Goal: Transaction & Acquisition: Purchase product/service

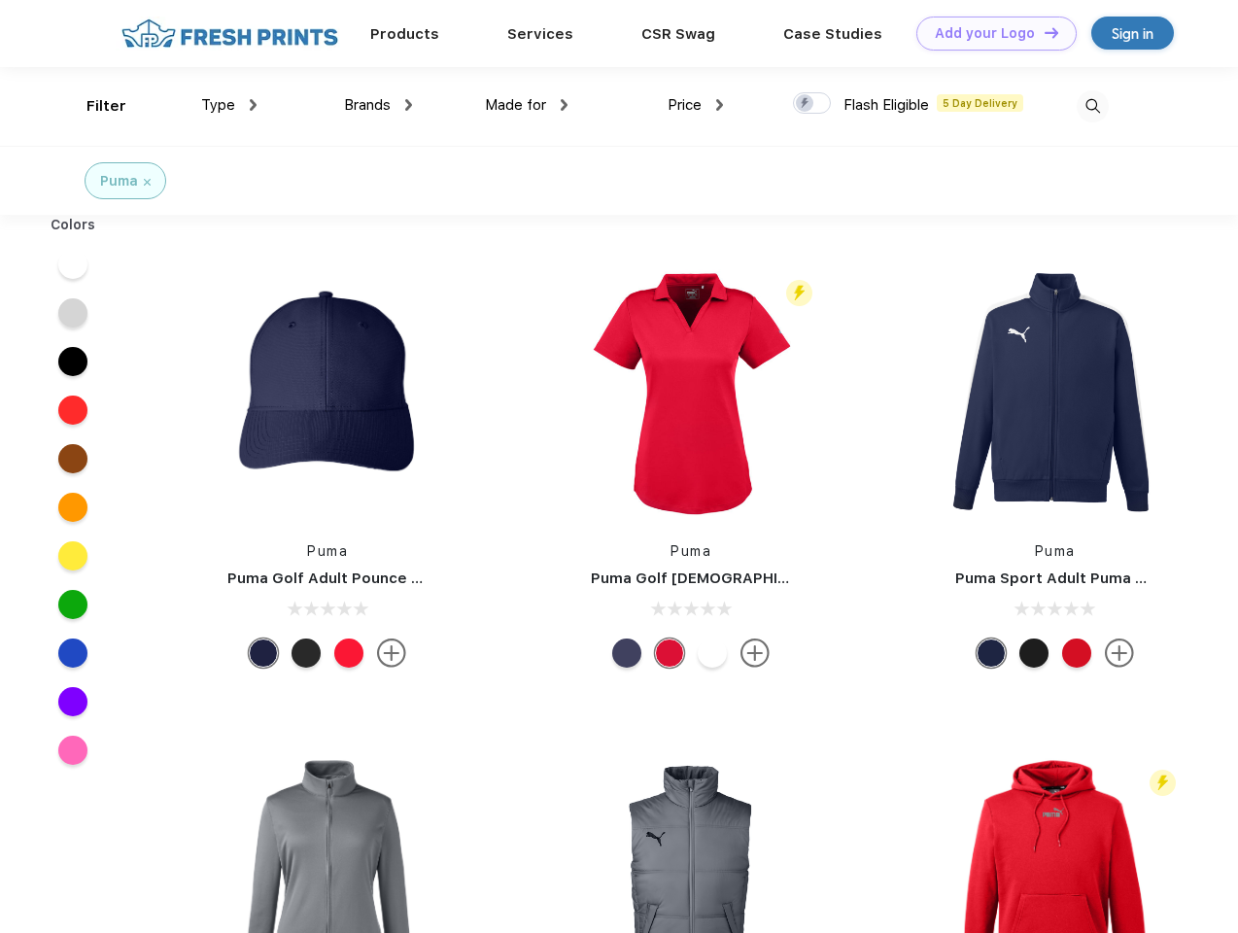
click at [989, 33] on link "Add your Logo Design Tool" at bounding box center [996, 34] width 160 height 34
click at [0, 0] on div "Design Tool" at bounding box center [0, 0] width 0 height 0
click at [1042, 32] on link "Add your Logo Design Tool" at bounding box center [996, 34] width 160 height 34
click at [93, 106] on div "Filter" at bounding box center [106, 106] width 40 height 22
click at [229, 105] on span "Type" at bounding box center [218, 104] width 34 height 17
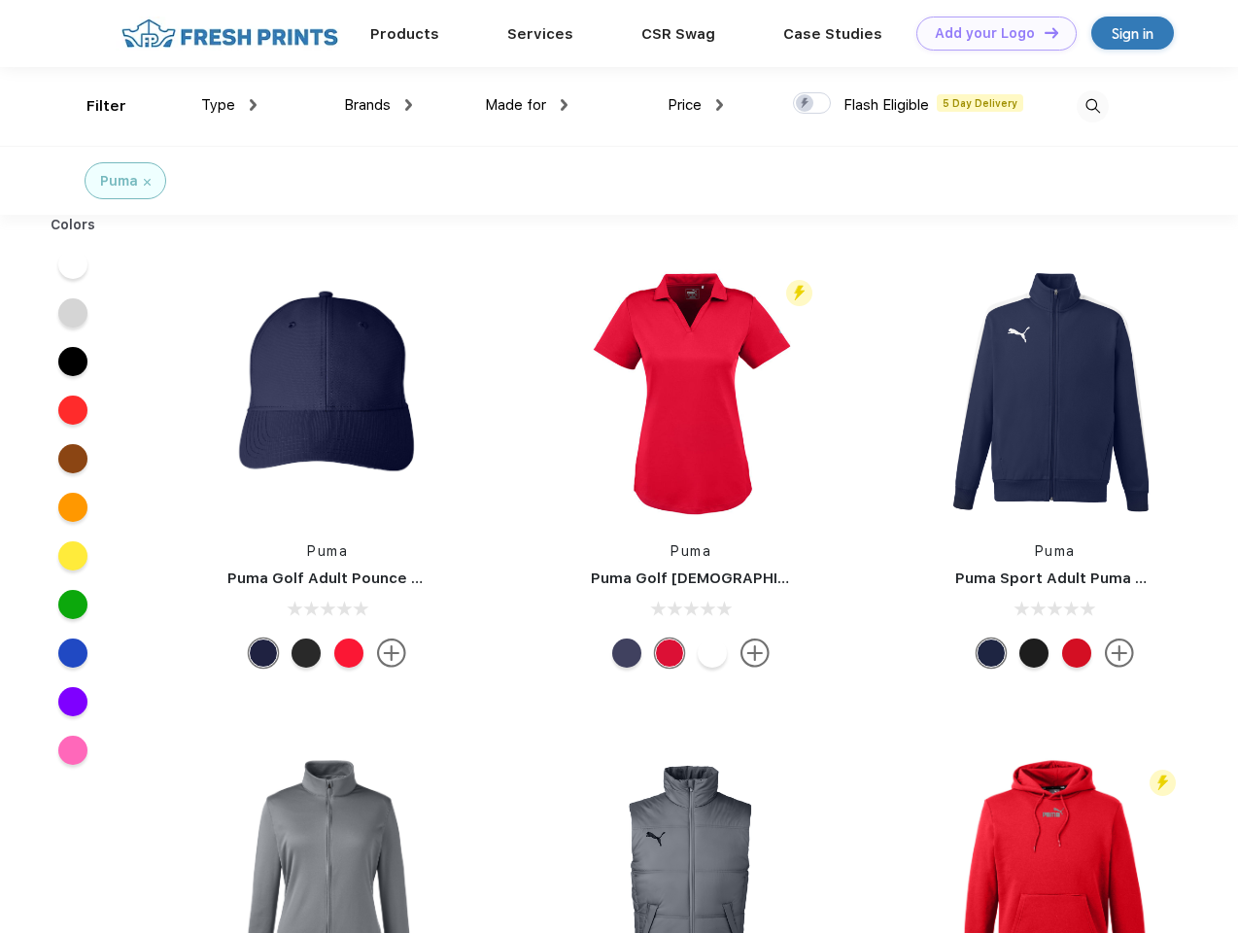
click at [378, 105] on span "Brands" at bounding box center [367, 104] width 47 height 17
click at [526, 105] on span "Made for" at bounding box center [515, 104] width 61 height 17
click at [696, 105] on span "Price" at bounding box center [684, 104] width 34 height 17
click at [812, 104] on div at bounding box center [812, 102] width 38 height 21
click at [805, 104] on input "checkbox" at bounding box center [799, 97] width 13 height 13
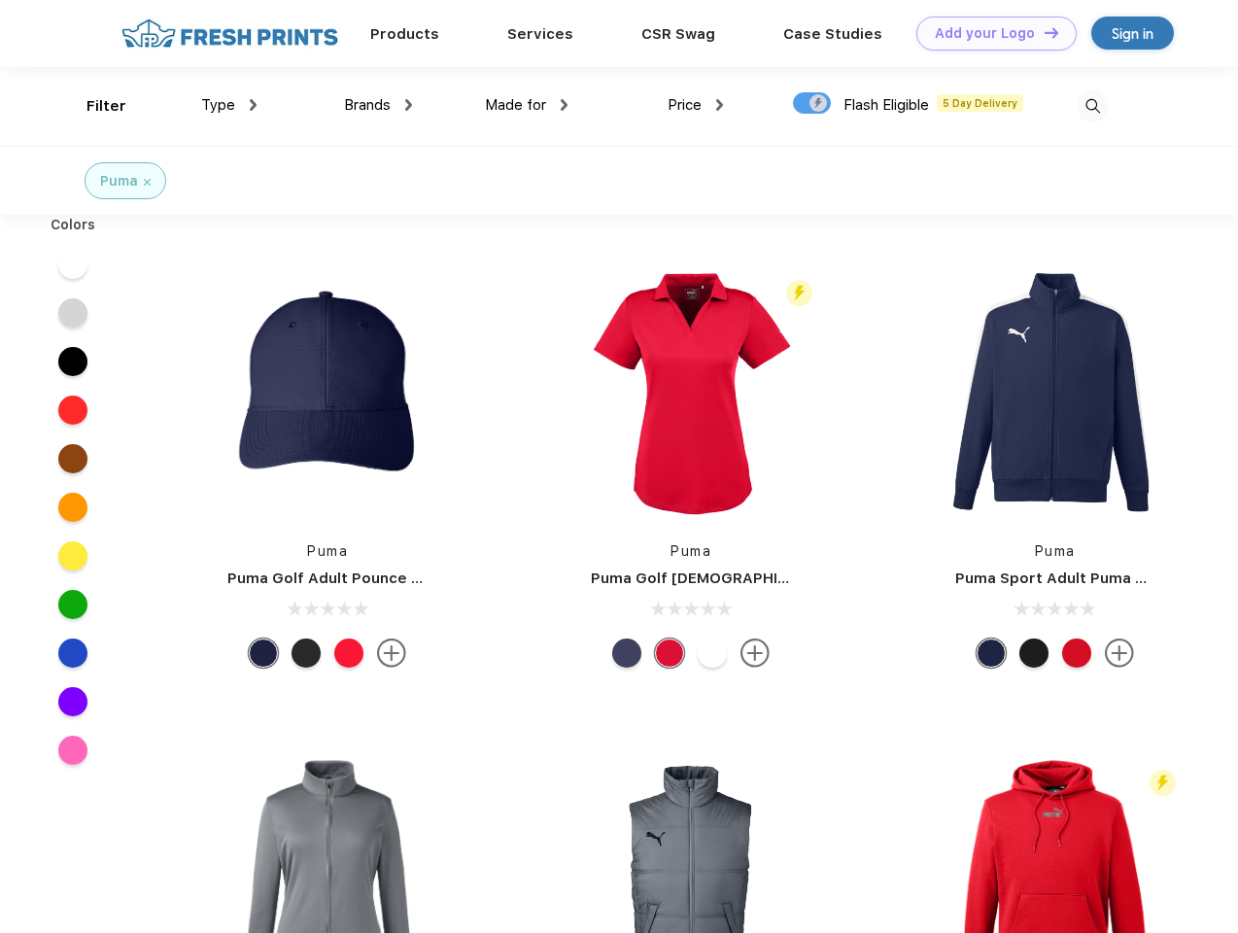
click at [1092, 106] on img at bounding box center [1092, 106] width 32 height 32
